Goal: Task Accomplishment & Management: Use online tool/utility

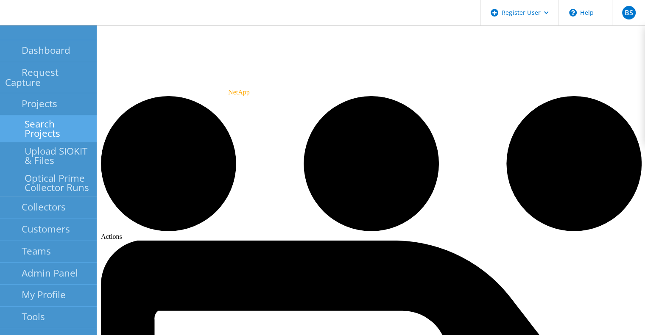
click at [17, 115] on link "Search Projects" at bounding box center [48, 128] width 97 height 27
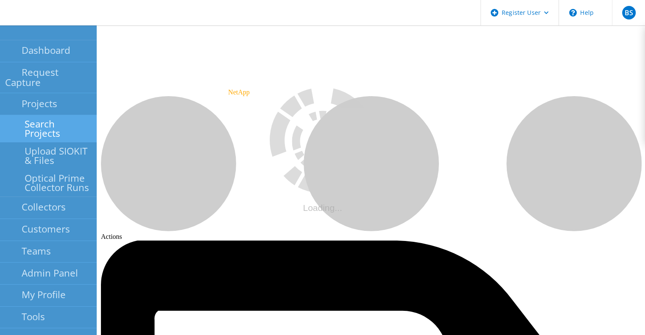
click at [17, 115] on link "Search Projects" at bounding box center [48, 128] width 97 height 27
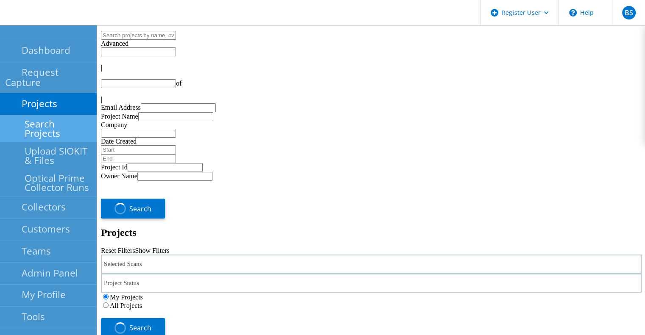
type input "1"
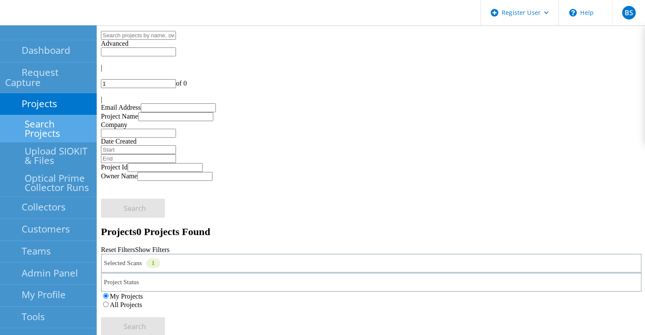
click at [233, 254] on div "Selected Scans 1" at bounding box center [371, 263] width 541 height 19
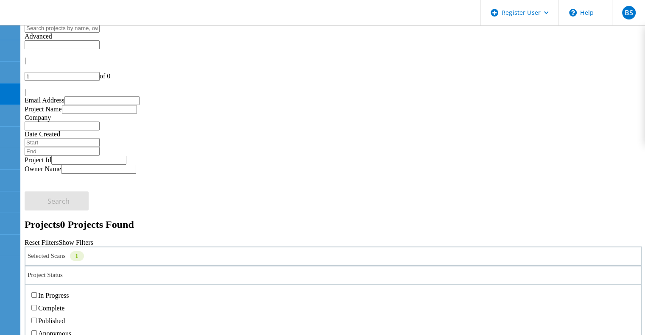
click at [229, 266] on div "Project Status" at bounding box center [333, 275] width 617 height 19
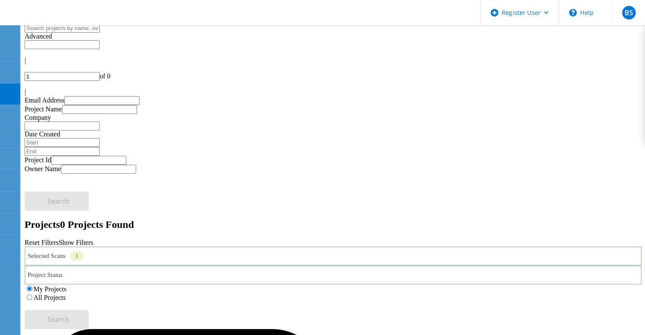
click at [181, 247] on div "Selected Scans 1" at bounding box center [333, 256] width 617 height 19
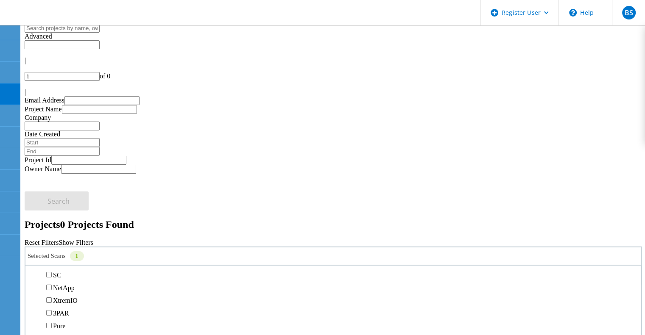
scroll to position [246, 0]
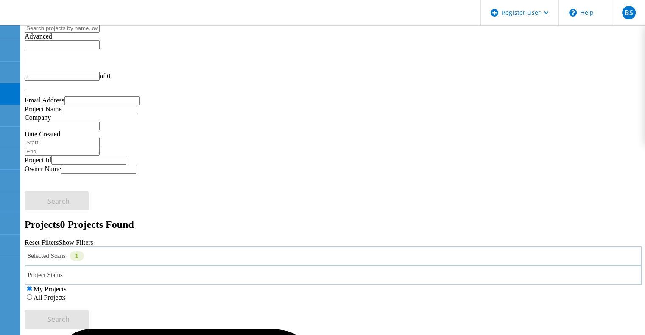
click at [66, 294] on label "All Projects" at bounding box center [50, 297] width 32 height 7
click at [32, 295] on input "All Projects" at bounding box center [30, 298] width 6 height 6
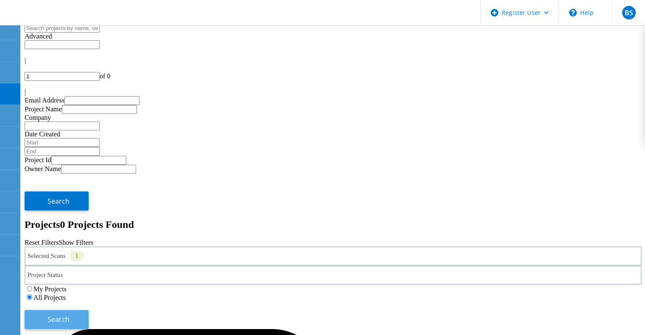
click at [70, 315] on span "Search" at bounding box center [58, 319] width 22 height 9
